Goal: Use online tool/utility: Utilize a website feature to perform a specific function

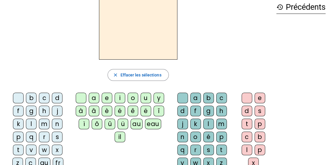
scroll to position [29, 0]
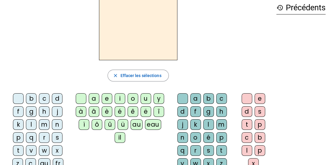
click at [33, 125] on div "l" at bounding box center [31, 124] width 11 height 11
click at [109, 98] on div "e" at bounding box center [107, 98] width 11 height 11
click at [95, 101] on div "a" at bounding box center [94, 98] width 11 height 11
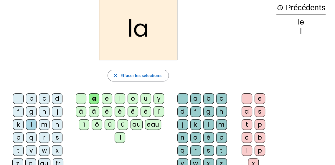
drag, startPoint x: 128, startPoint y: 1, endPoint x: 87, endPoint y: 24, distance: 47.3
click at [87, 24] on div "la" at bounding box center [138, 28] width 267 height 64
click at [57, 51] on div "la" at bounding box center [138, 28] width 267 height 64
click at [32, 146] on div "v" at bounding box center [31, 150] width 11 height 11
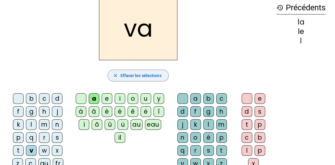
click at [143, 78] on span "Effacer les sélections" at bounding box center [140, 75] width 41 height 7
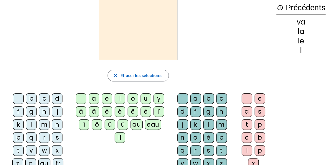
click at [31, 149] on div "v" at bounding box center [31, 150] width 11 height 11
click at [106, 99] on div "e" at bounding box center [107, 98] width 11 height 11
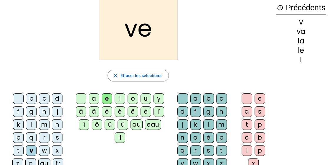
click at [95, 100] on div "a" at bounding box center [94, 98] width 11 height 11
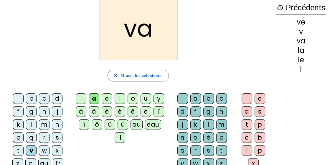
click at [34, 150] on div "v" at bounding box center [31, 150] width 11 height 11
click at [123, 72] on span "Effacer les sélections" at bounding box center [140, 75] width 41 height 7
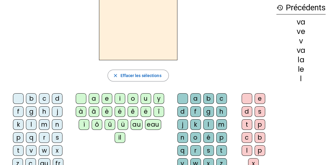
click at [32, 150] on div "v" at bounding box center [31, 150] width 11 height 11
click at [150, 127] on div "eau" at bounding box center [153, 124] width 16 height 11
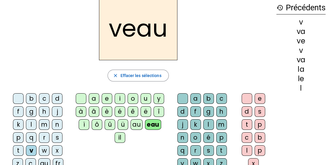
click at [55, 136] on div "s" at bounding box center [57, 137] width 11 height 11
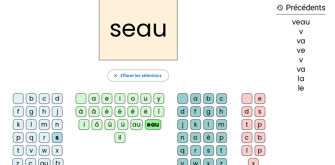
click at [16, 137] on div "p" at bounding box center [18, 137] width 11 height 11
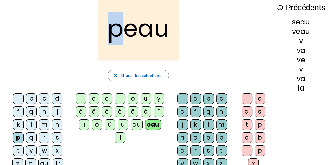
drag, startPoint x: 107, startPoint y: 32, endPoint x: 119, endPoint y: 32, distance: 12.1
click at [119, 32] on h2 "peau" at bounding box center [138, 28] width 81 height 64
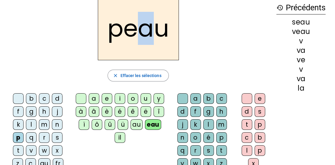
drag, startPoint x: 138, startPoint y: 29, endPoint x: 159, endPoint y: 31, distance: 21.3
click at [159, 31] on h2 "peau" at bounding box center [138, 28] width 81 height 64
click at [128, 30] on h2 "peau" at bounding box center [138, 28] width 81 height 64
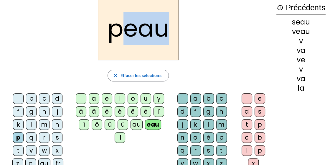
drag, startPoint x: 126, startPoint y: 31, endPoint x: 166, endPoint y: 31, distance: 39.5
click at [166, 31] on h2 "peau" at bounding box center [138, 28] width 81 height 64
